Goal: Task Accomplishment & Management: Manage account settings

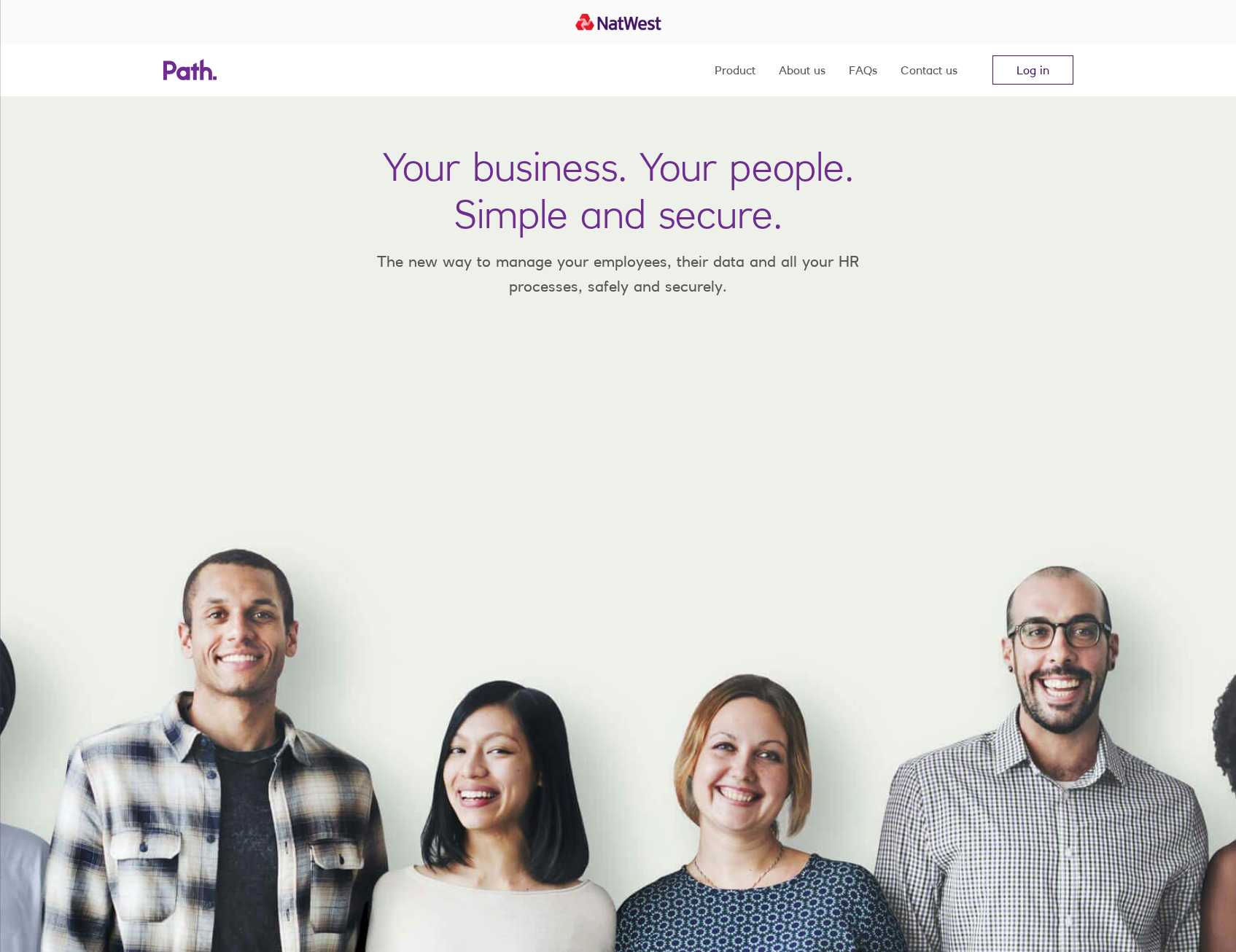
click at [1053, 75] on link "Log in" at bounding box center [1033, 70] width 81 height 29
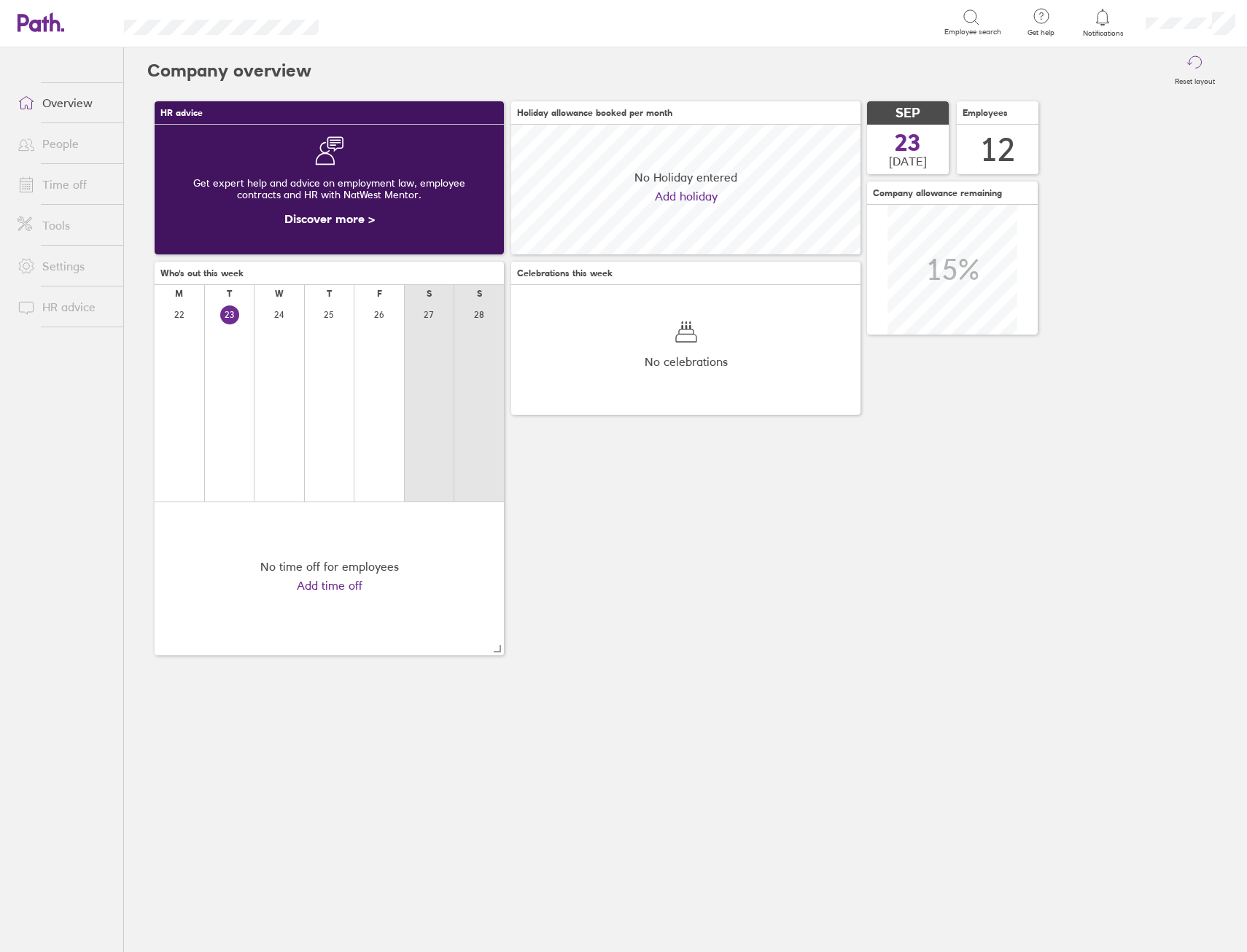
scroll to position [130, 349]
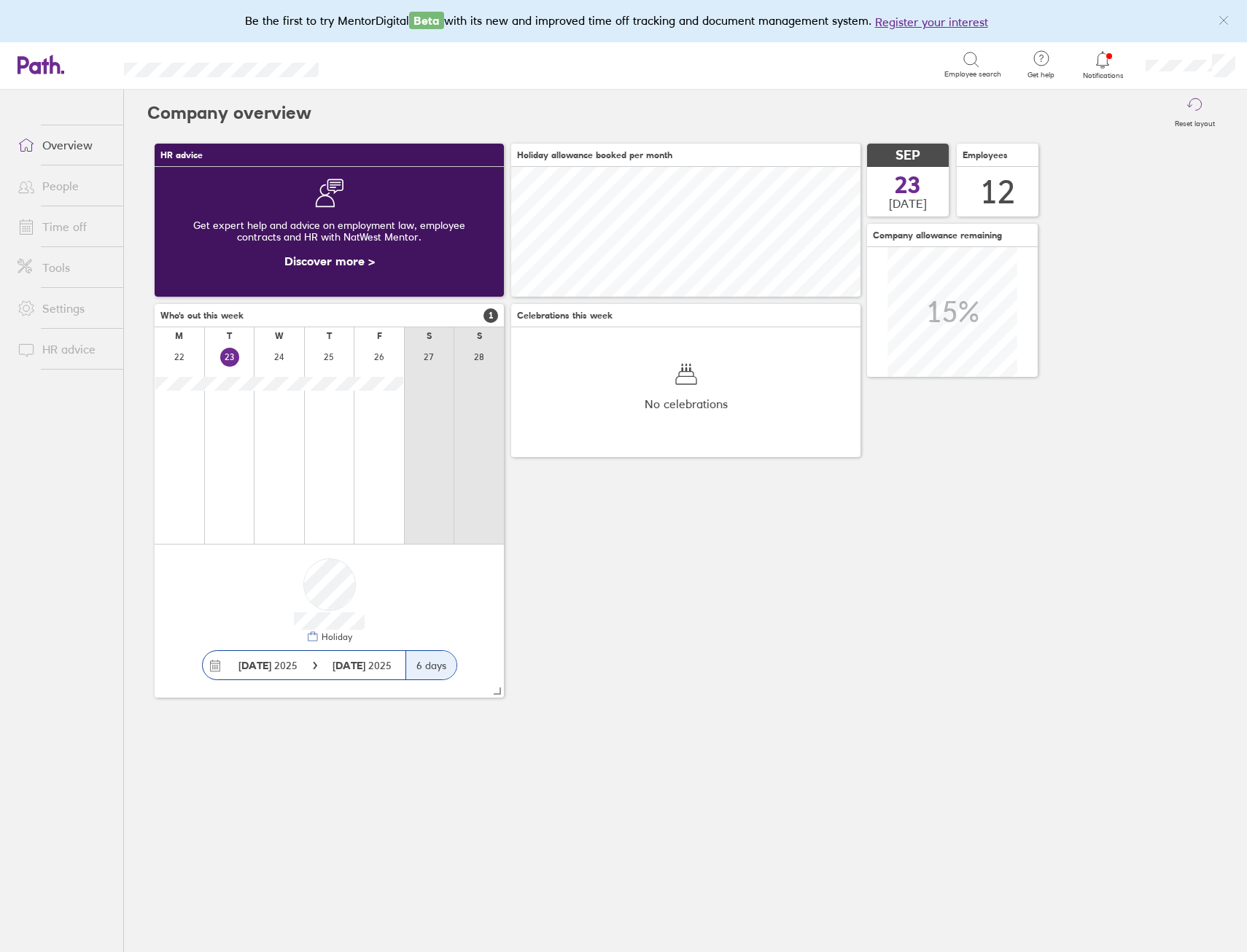
click at [507, 301] on div "HR advice Get expert help and advice on employment law, employee contracts and …" at bounding box center [686, 421] width 1077 height 569
drag, startPoint x: 641, startPoint y: 637, endPoint x: 643, endPoint y: 629, distance: 8.2
click at [643, 629] on div "HR advice Get expert help and advice on employment law, employee contracts and …" at bounding box center [686, 421] width 1077 height 569
click at [1106, 63] on icon at bounding box center [1103, 60] width 18 height 18
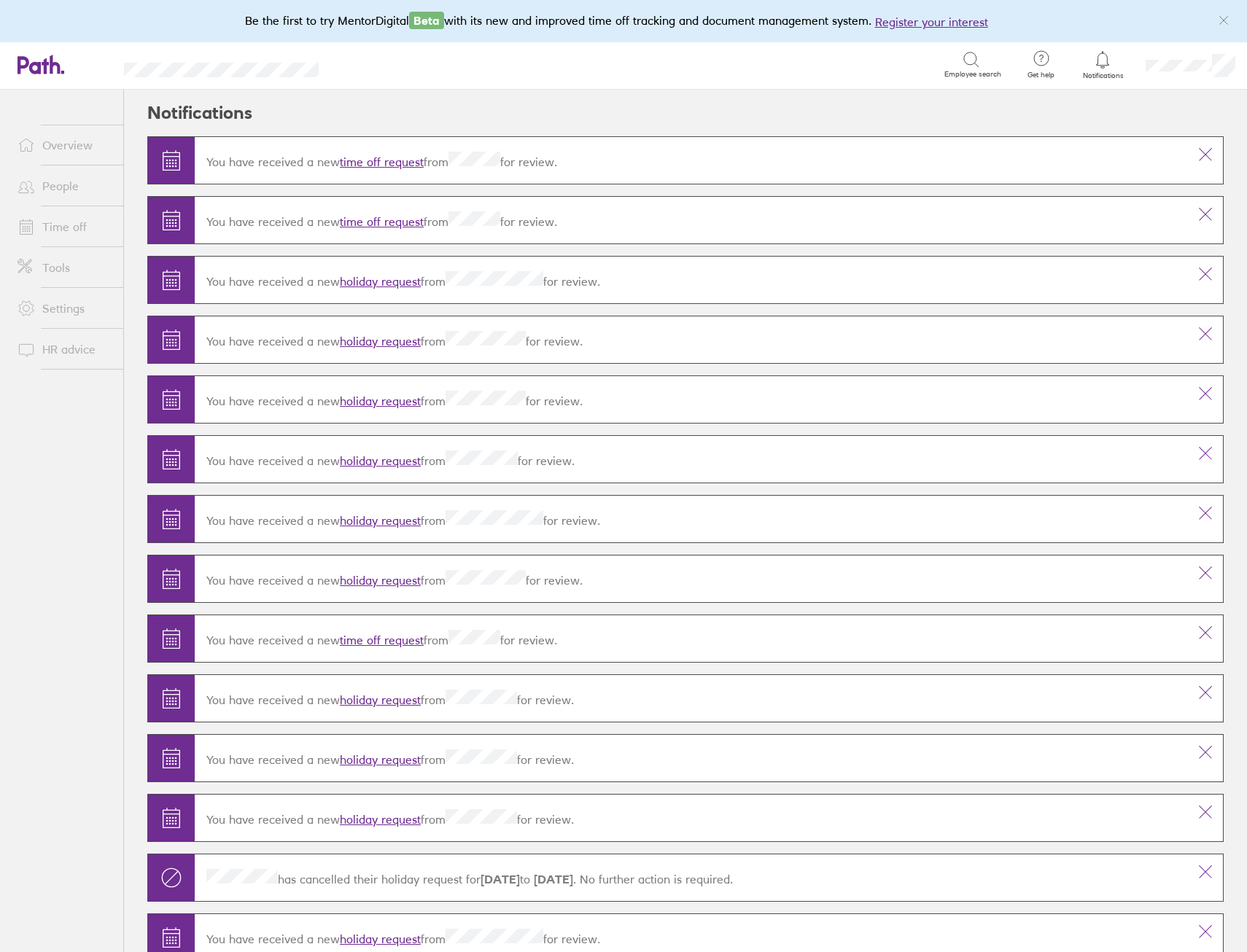
click at [77, 226] on link "Time off" at bounding box center [65, 226] width 117 height 29
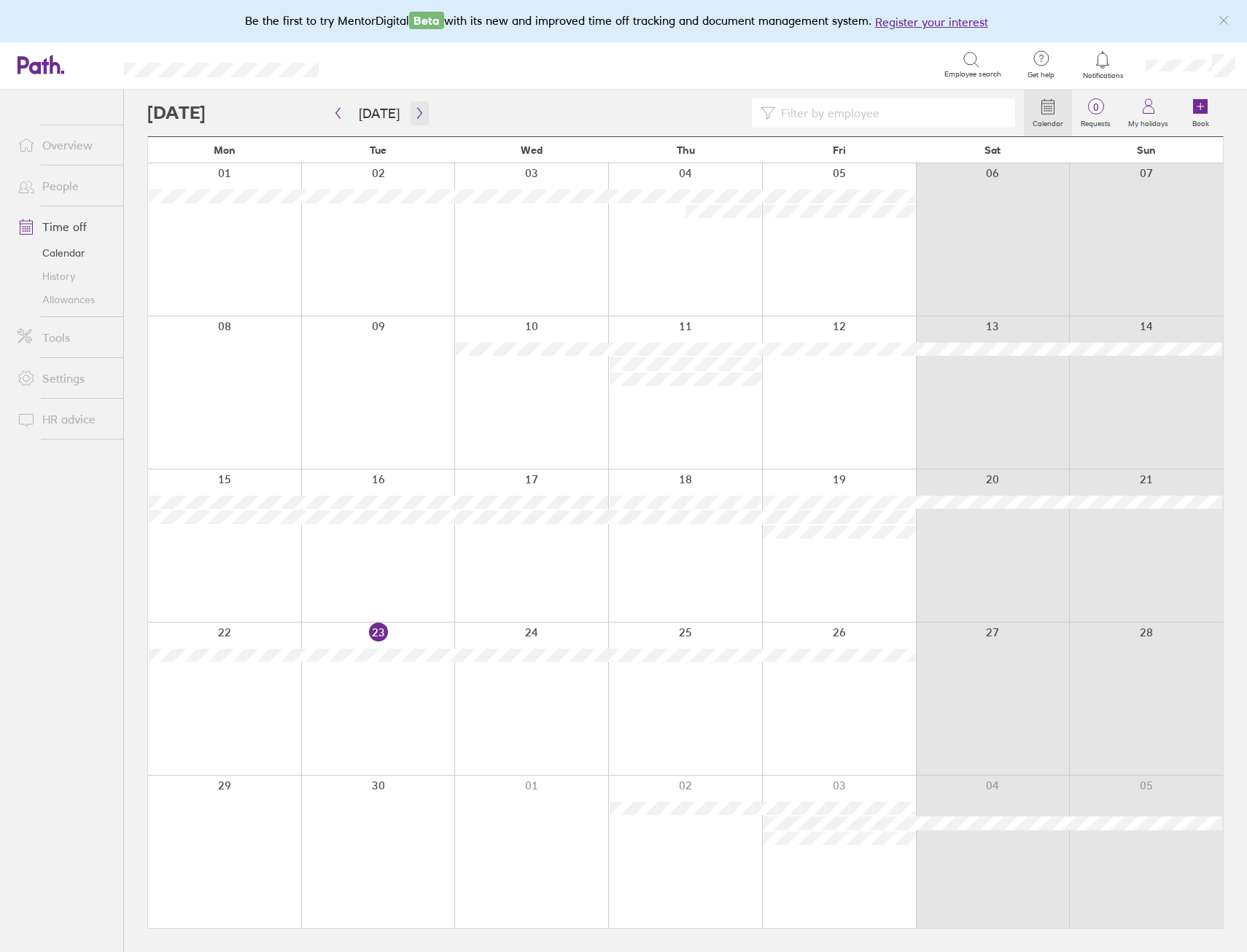
click at [420, 111] on icon "button" at bounding box center [420, 113] width 11 height 12
click at [337, 112] on icon "button" at bounding box center [337, 113] width 11 height 12
click at [419, 112] on icon "button" at bounding box center [420, 113] width 11 height 12
